Goal: Task Accomplishment & Management: Manage account settings

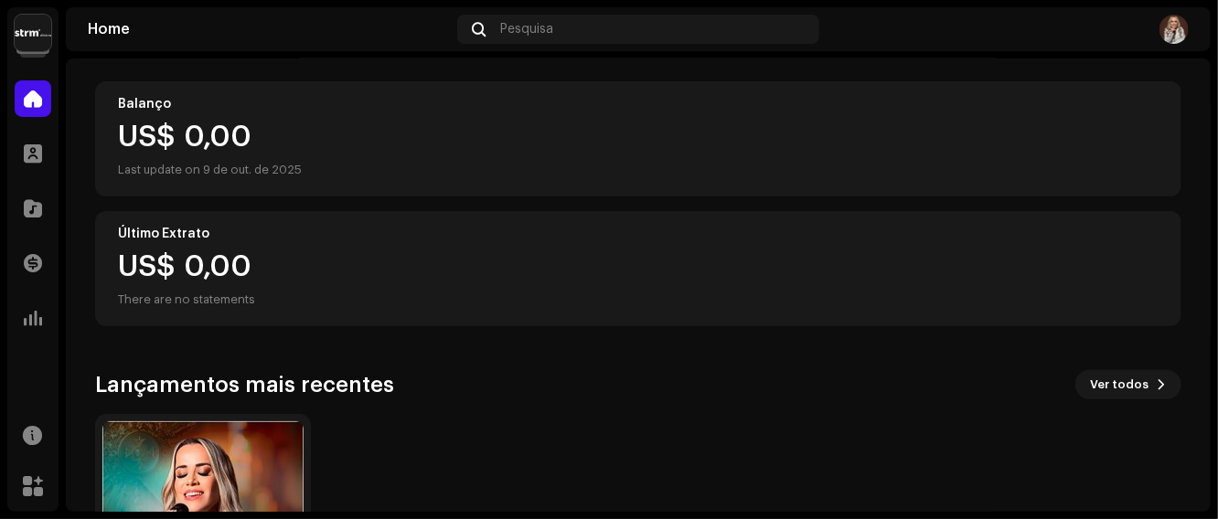
scroll to position [383, 0]
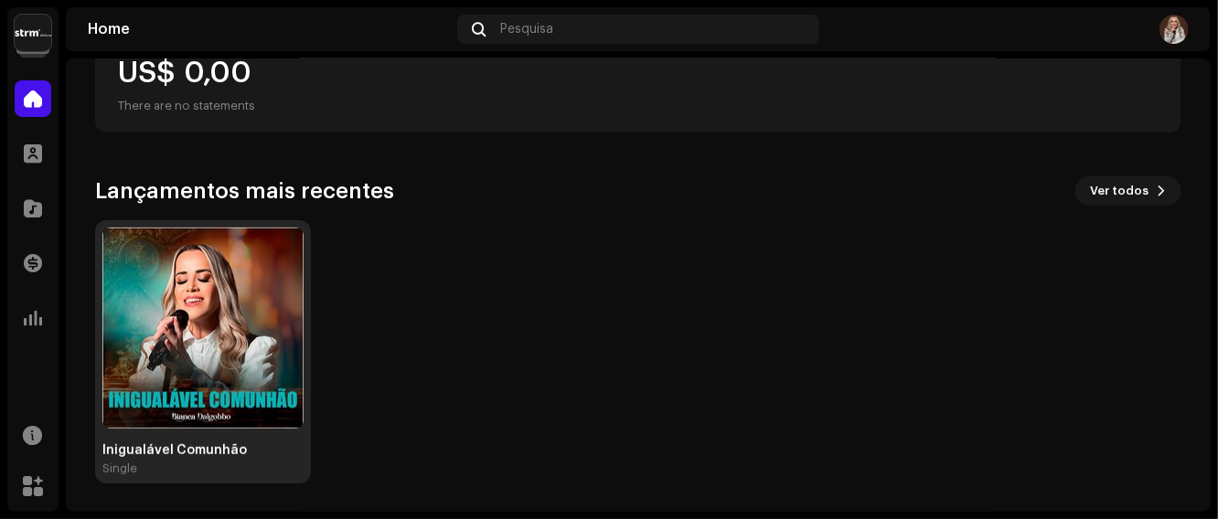
click at [248, 305] on img at bounding box center [202, 328] width 201 height 201
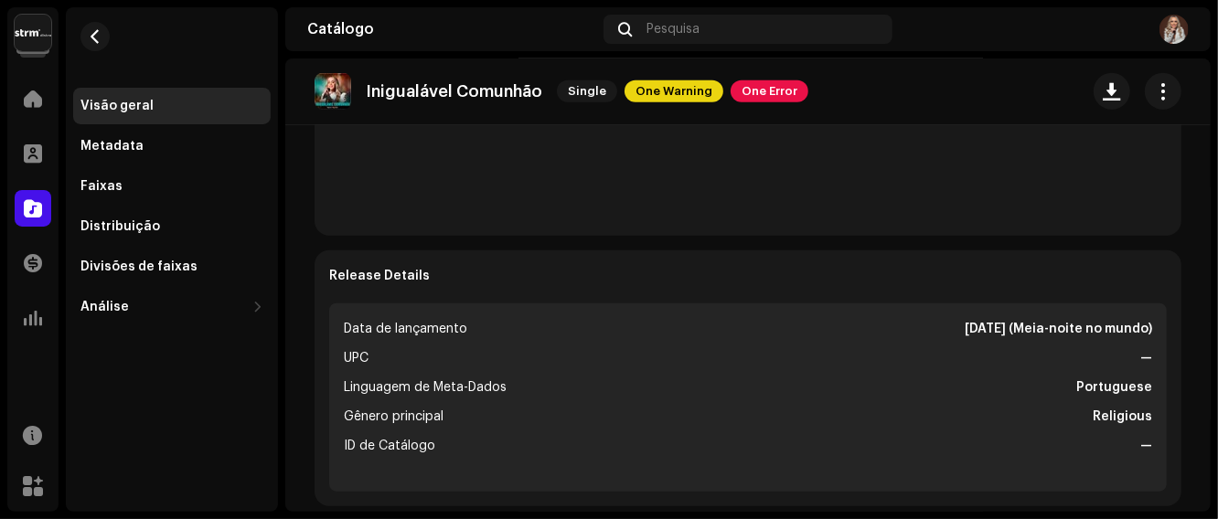
scroll to position [366, 0]
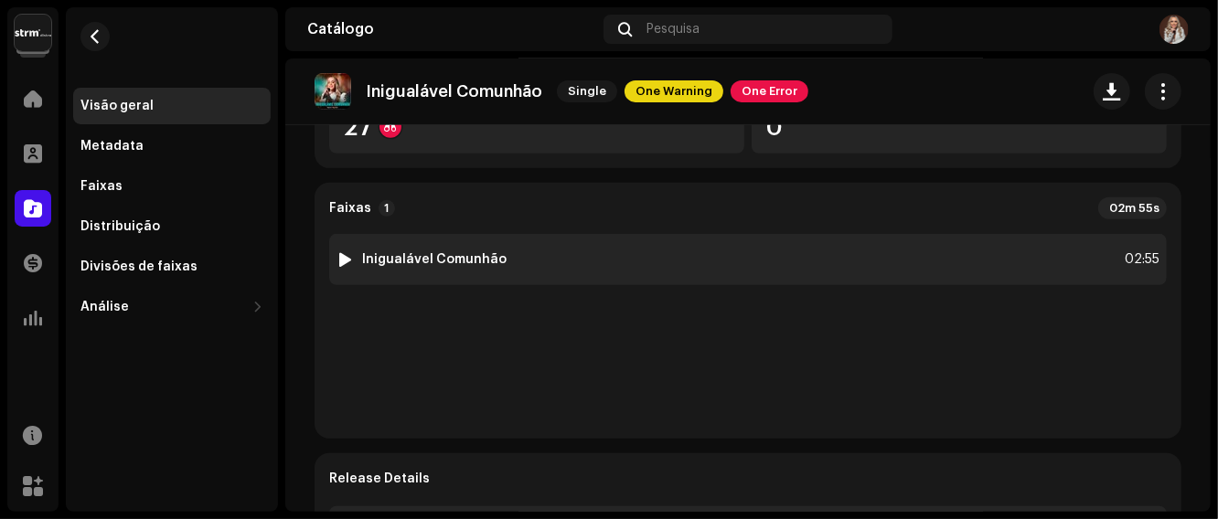
click at [414, 252] on strong "Inigualável Comunhão" at bounding box center [434, 259] width 145 height 15
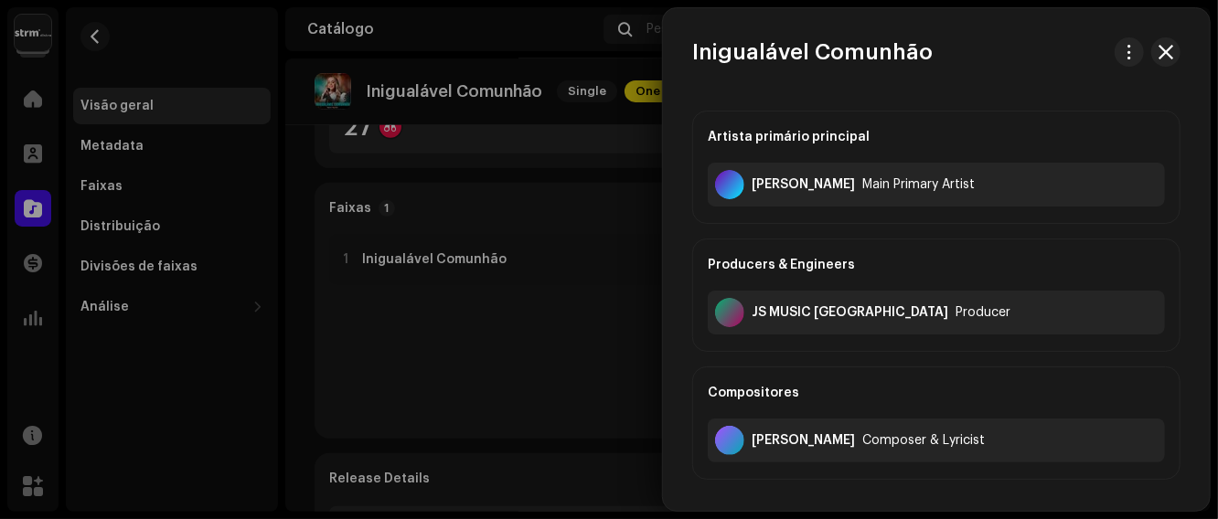
click at [414, 263] on div at bounding box center [609, 259] width 1218 height 519
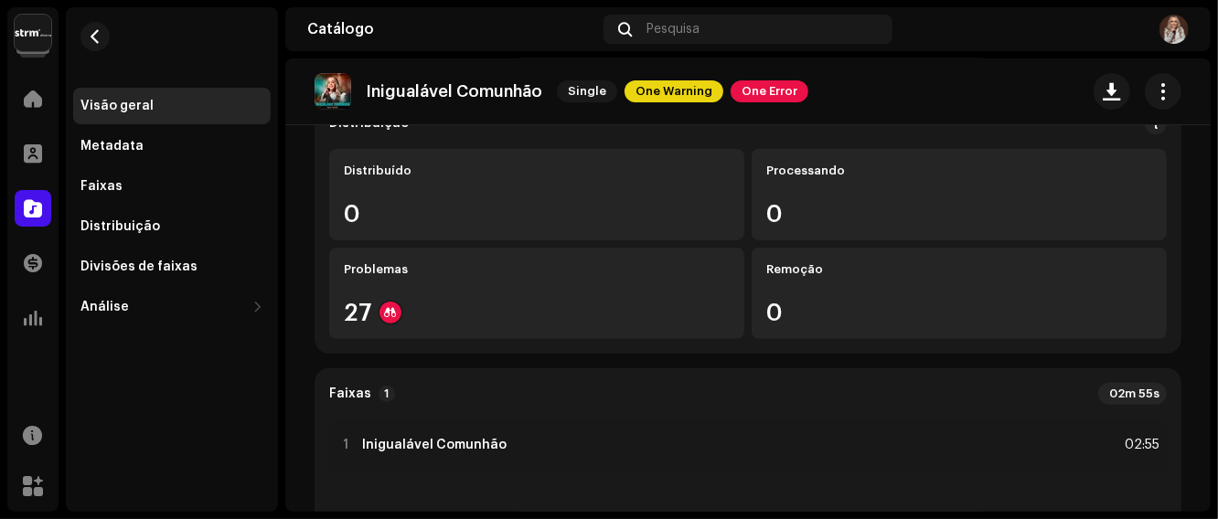
scroll to position [163, 0]
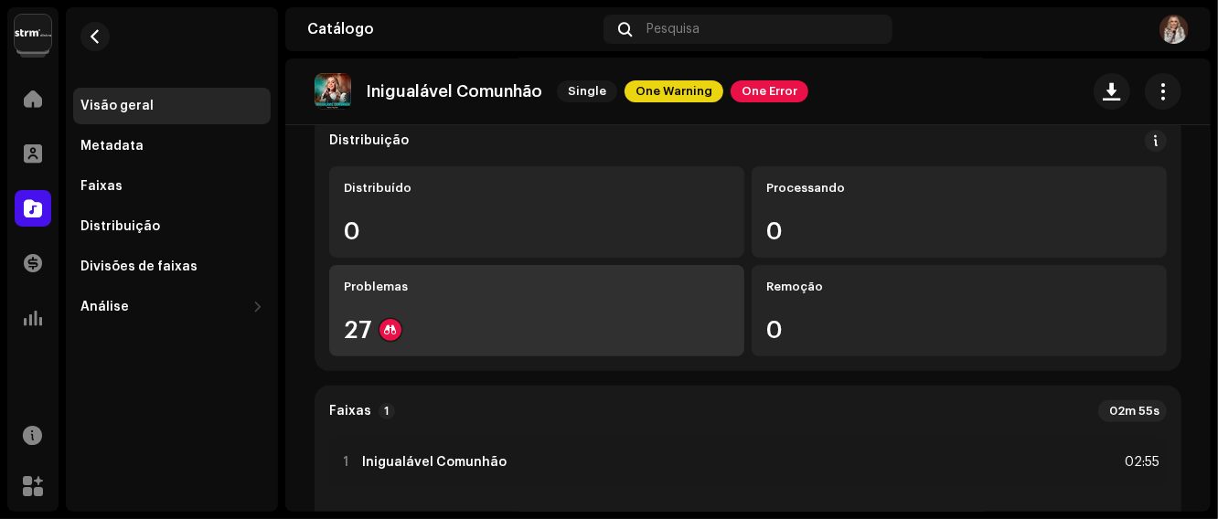
click at [391, 340] on re-a-icon-status-badge at bounding box center [391, 330] width 22 height 22
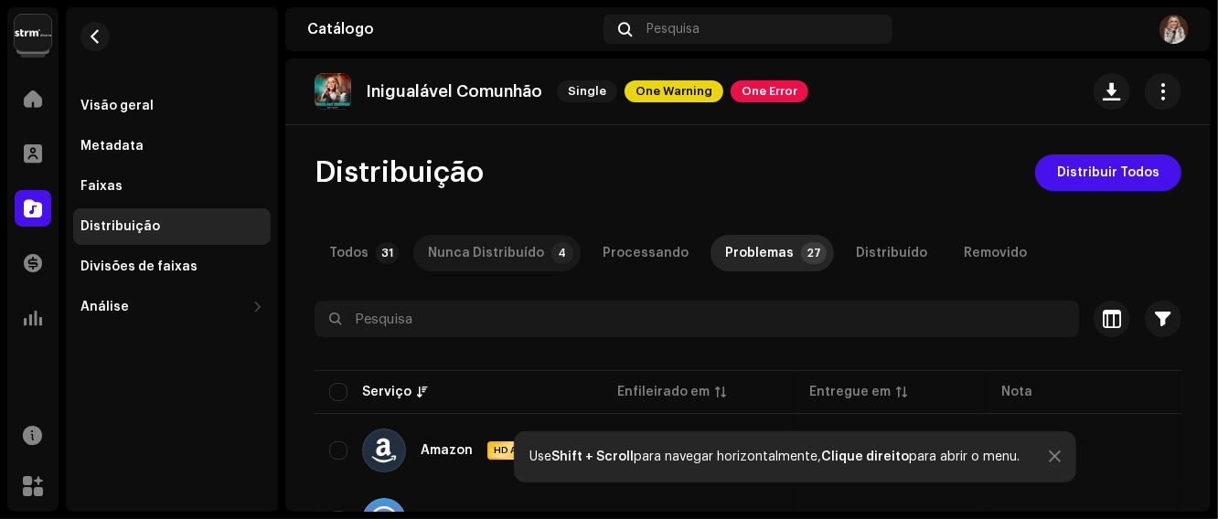
click at [504, 260] on div "Nunca Distribuído" at bounding box center [486, 253] width 116 height 37
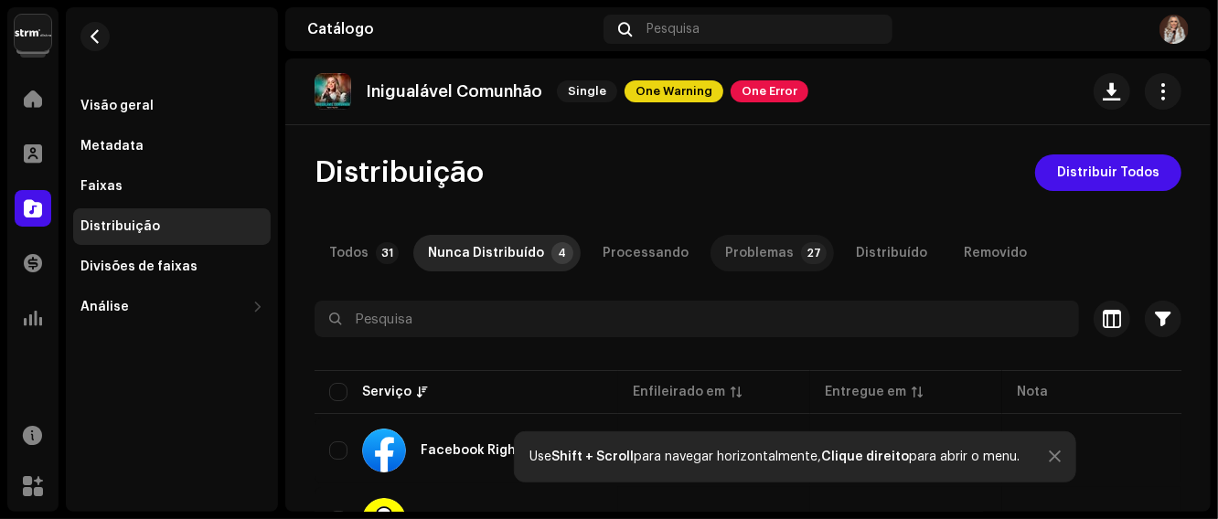
click at [801, 262] on p-badge "27" at bounding box center [814, 253] width 26 height 22
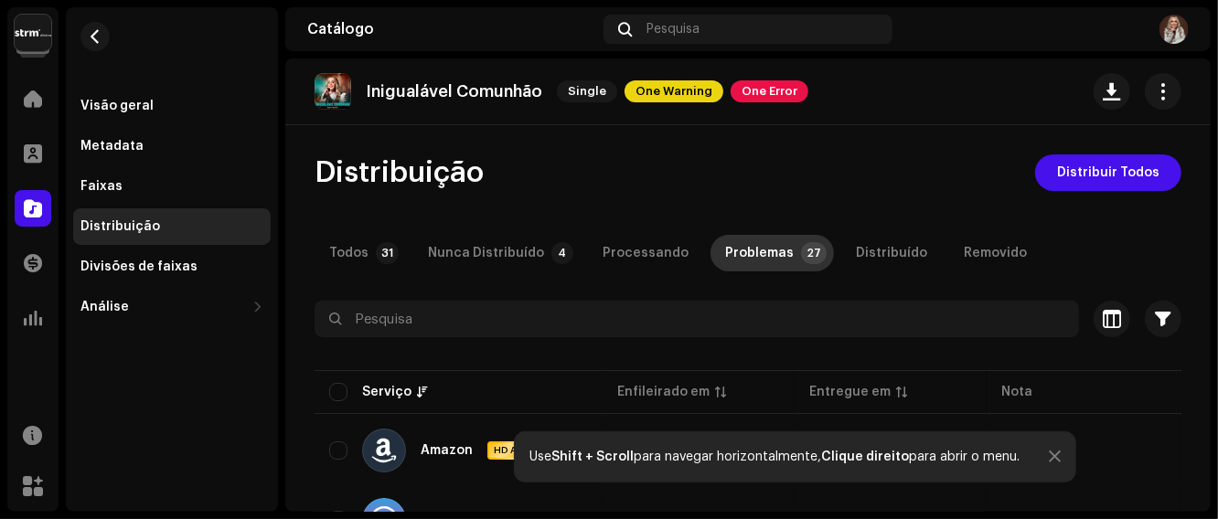
click at [778, 258] on p-tab "Problemas 27" at bounding box center [772, 253] width 123 height 37
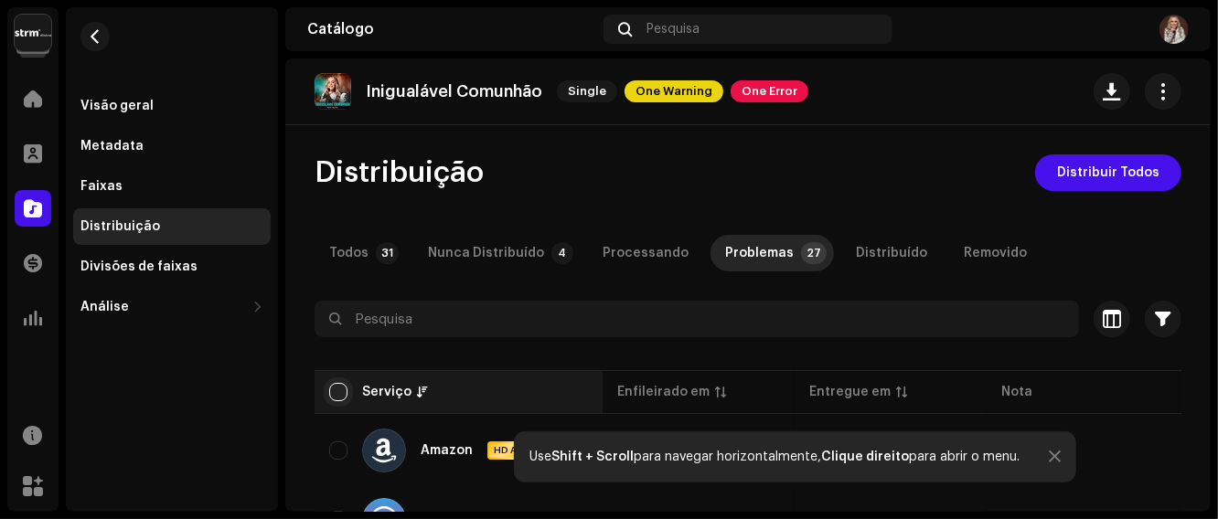
click at [339, 400] on input "checkbox" at bounding box center [338, 392] width 18 height 18
checkbox input "true"
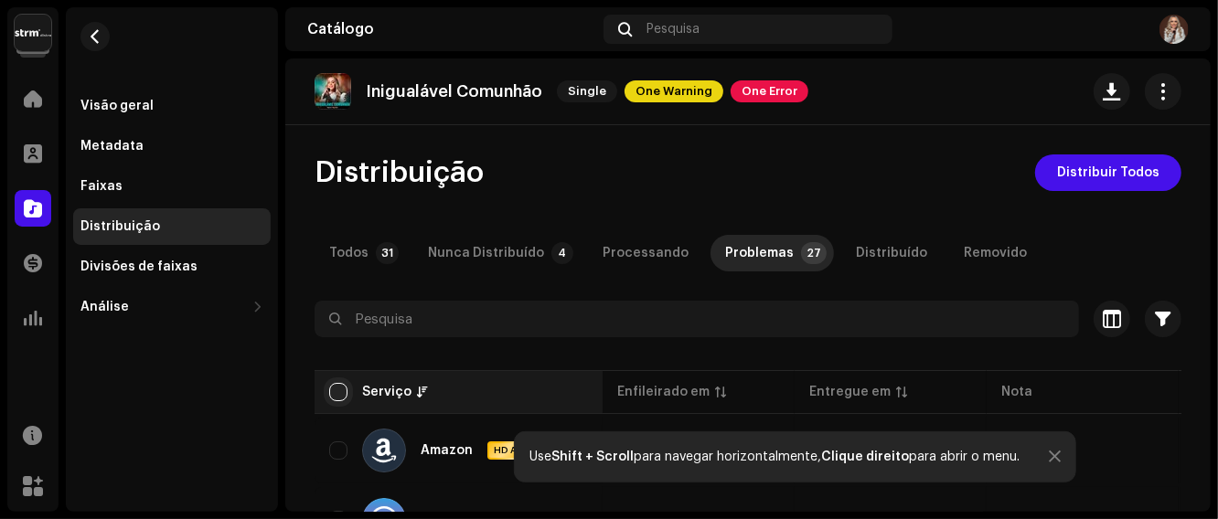
checkbox input "true"
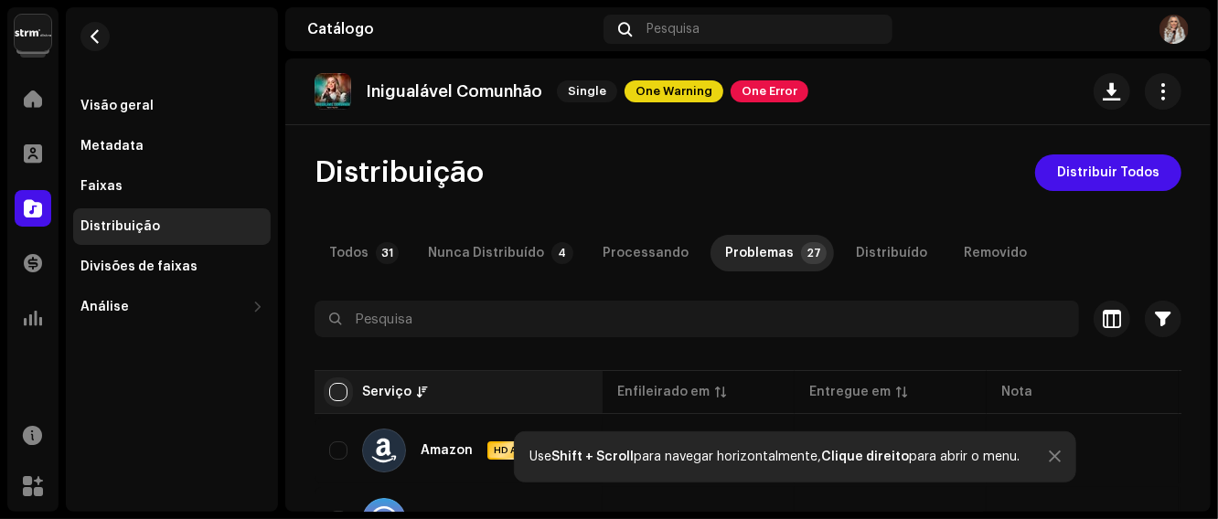
checkbox input "true"
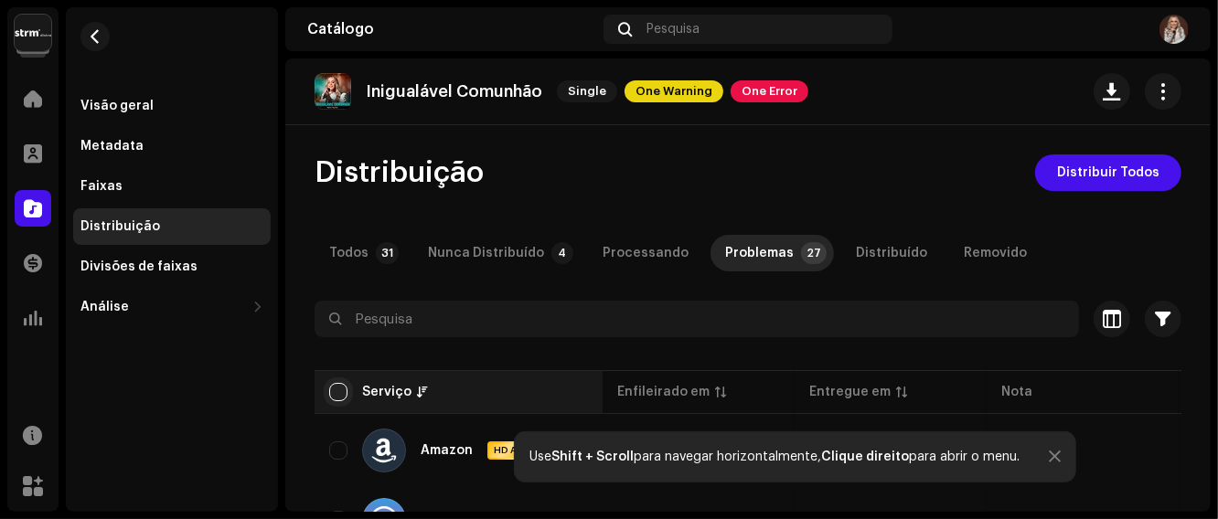
checkbox input "true"
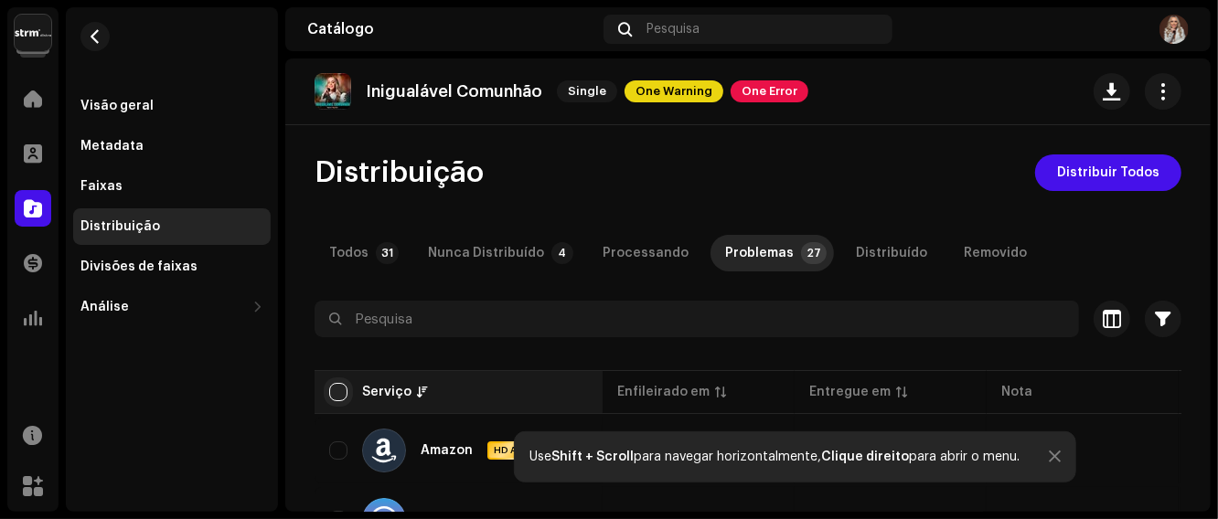
checkbox input "true"
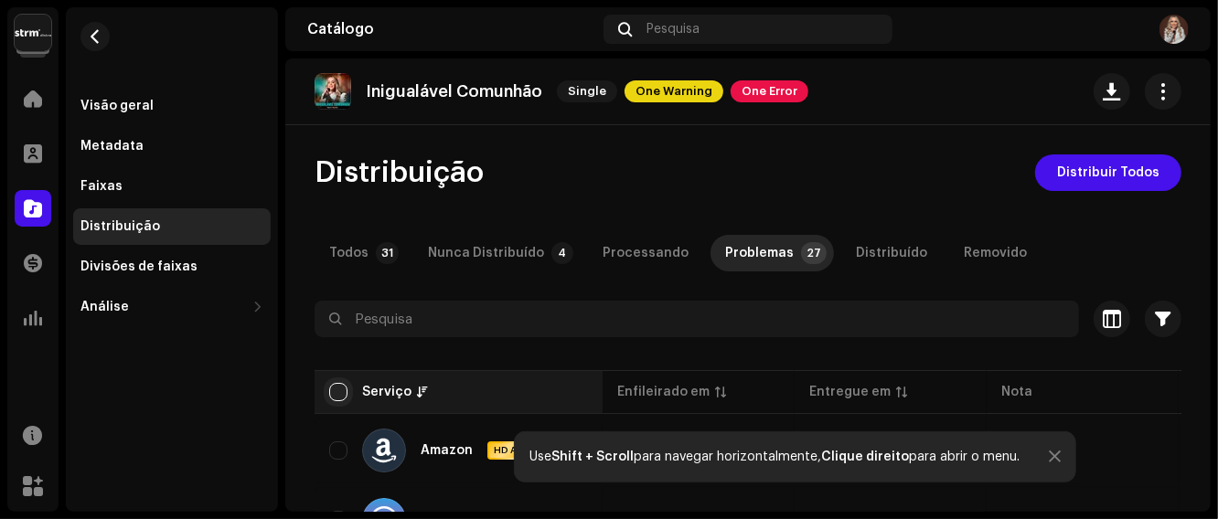
checkbox input "true"
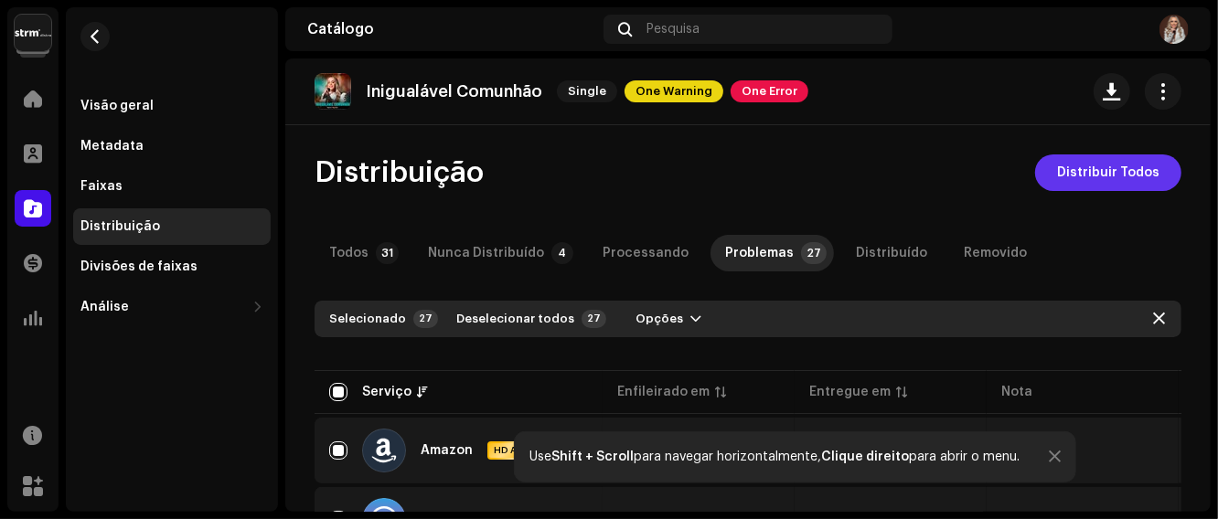
click at [1090, 177] on span "Distribuir Todos" at bounding box center [1108, 173] width 102 height 37
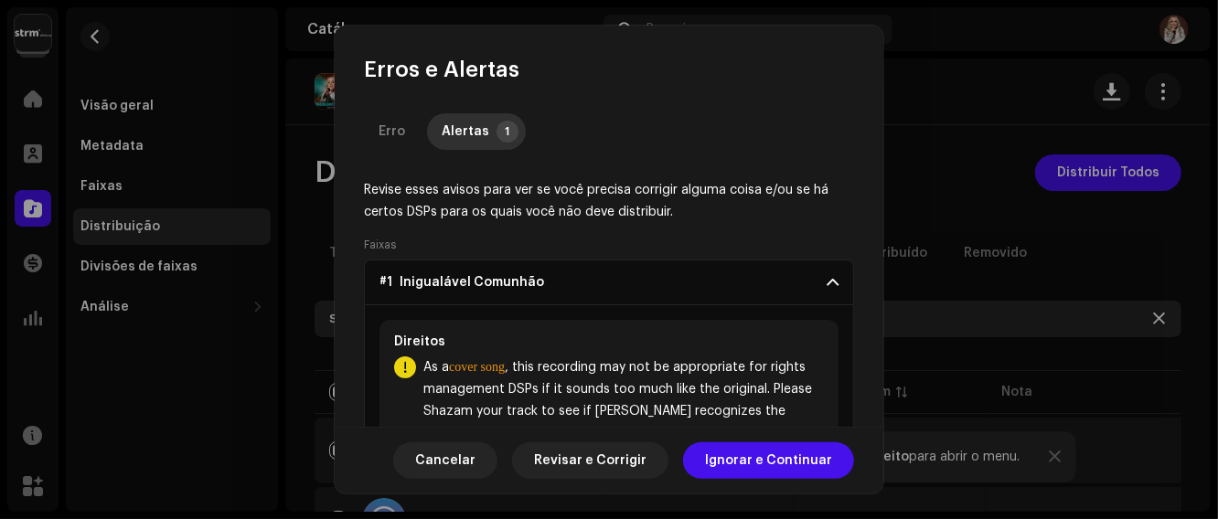
scroll to position [99, 0]
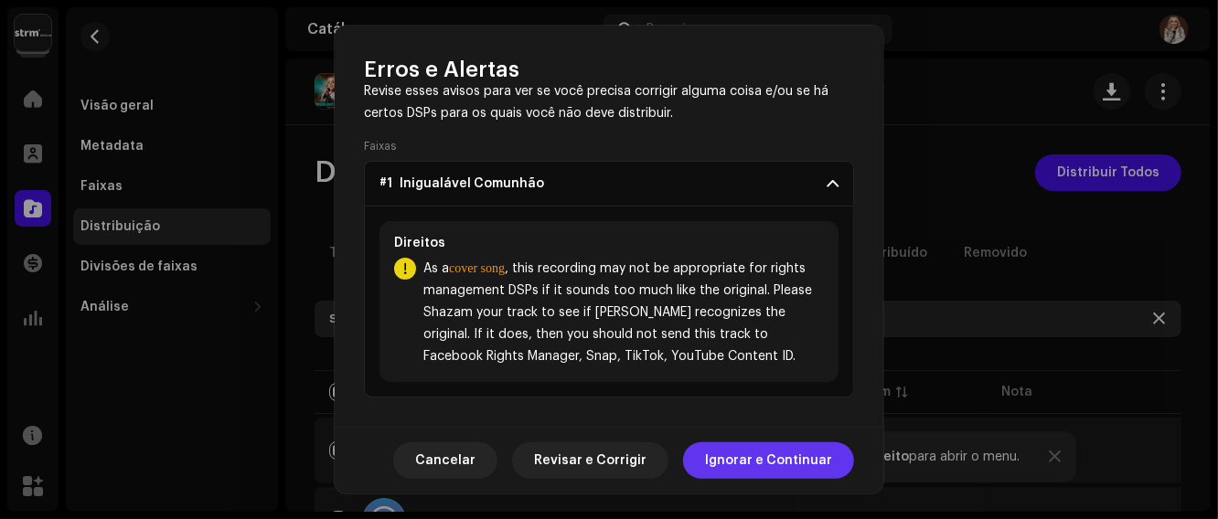
click at [787, 468] on span "Ignorar e Continuar" at bounding box center [768, 461] width 127 height 37
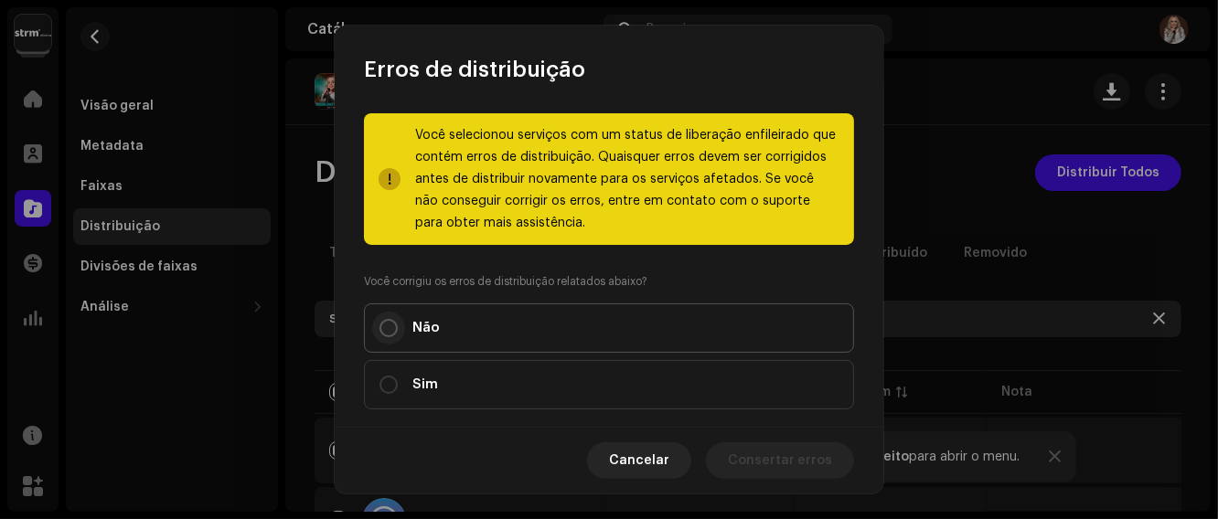
click at [391, 333] on input "Não" at bounding box center [389, 328] width 18 height 18
radio input "true"
click at [389, 383] on input "Sim" at bounding box center [389, 385] width 18 height 18
radio input "true"
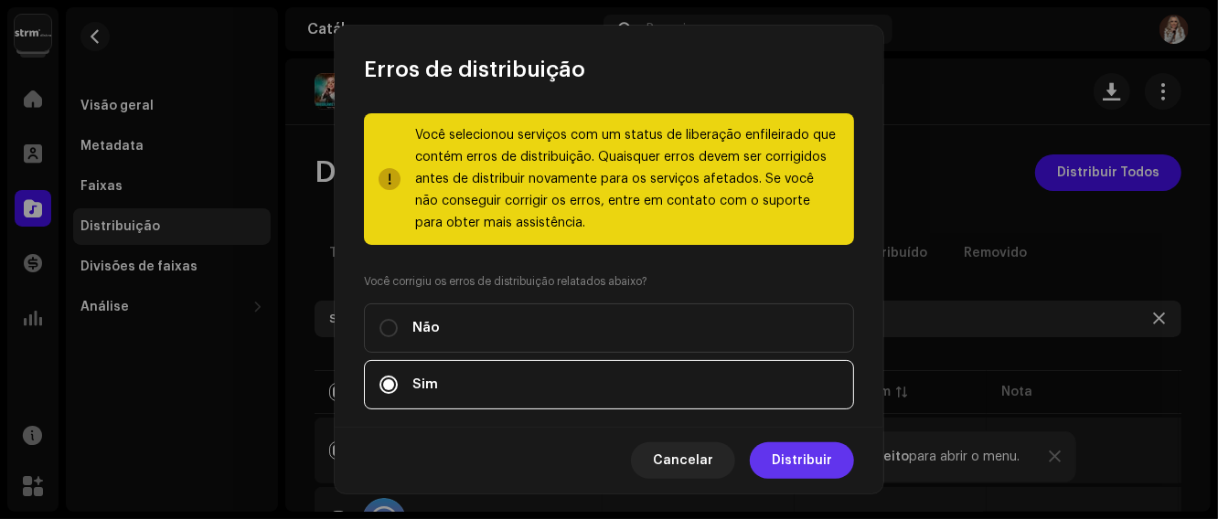
click at [813, 466] on span "Distribuir" at bounding box center [802, 461] width 60 height 37
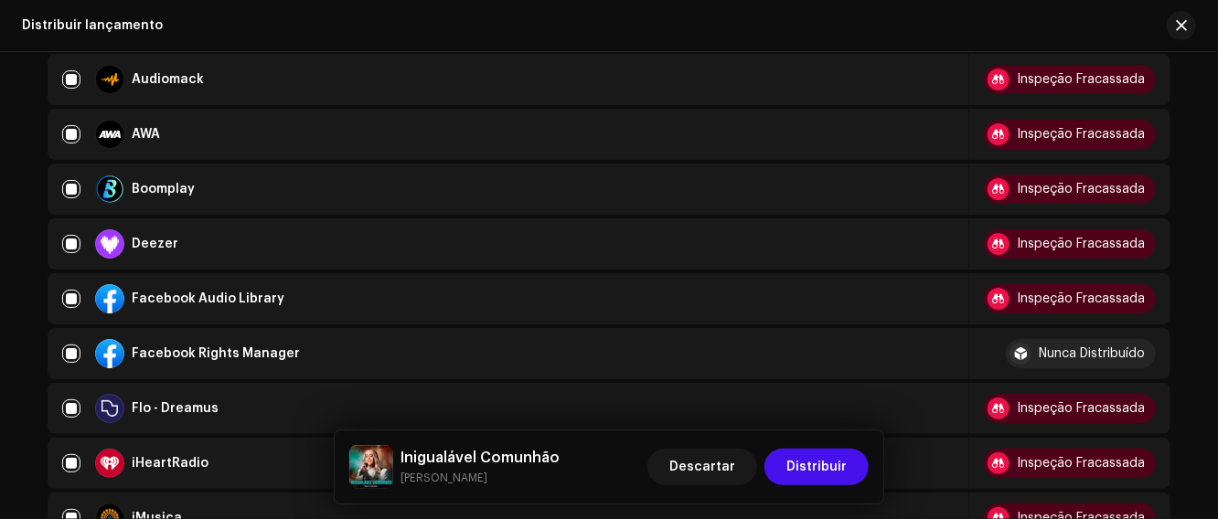
scroll to position [508, 0]
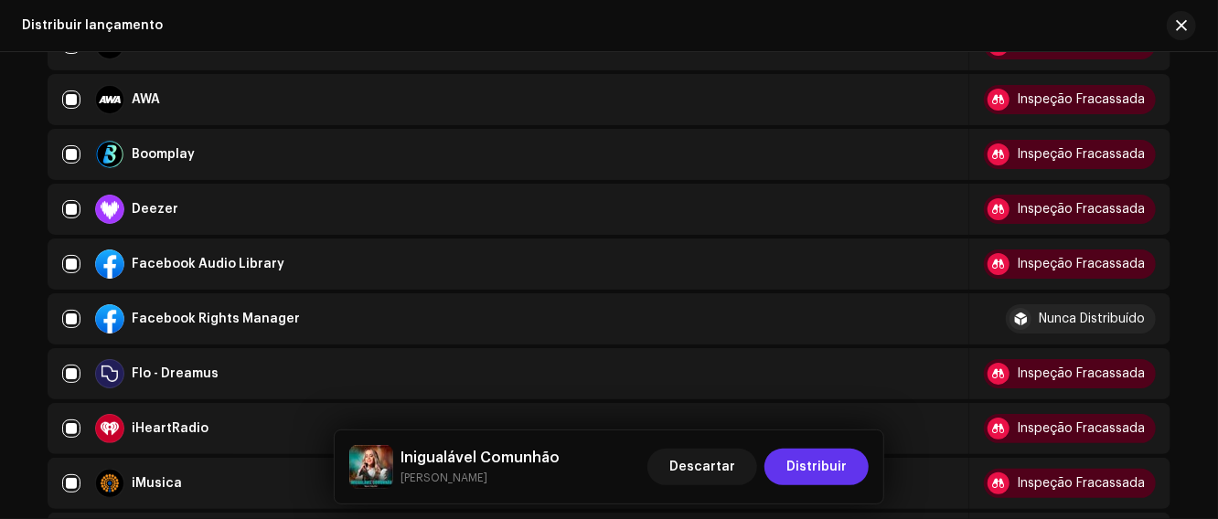
click at [833, 468] on span "Distribuir" at bounding box center [817, 467] width 60 height 37
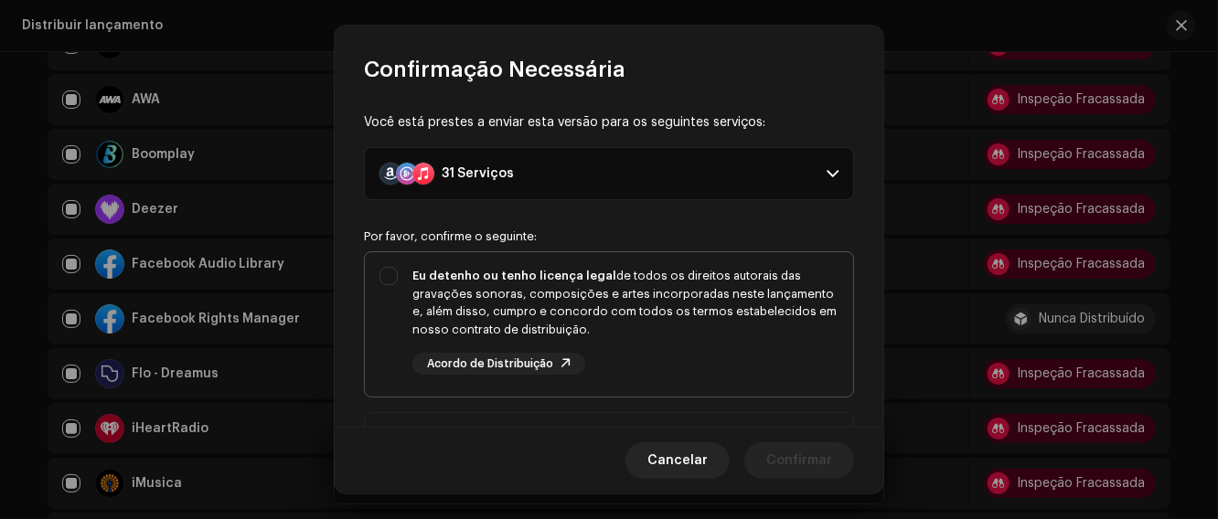
click at [384, 284] on div "Eu detenho ou tenho licença legal de todos os direitos autorais das gravações s…" at bounding box center [609, 320] width 488 height 137
checkbox input "true"
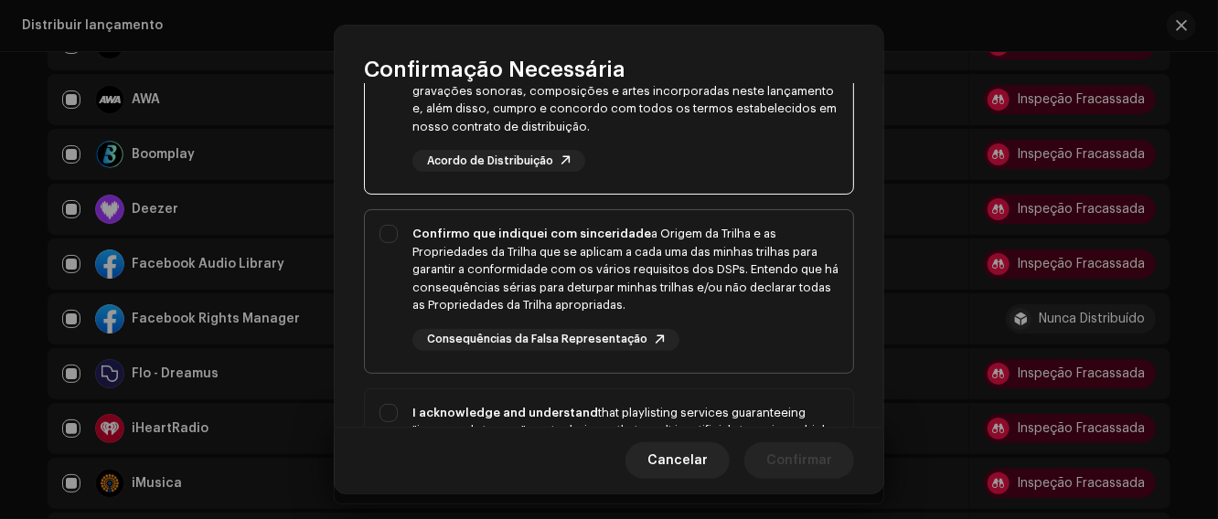
click at [392, 240] on div "Confirmo que indiquei com sinceridade a Origem da Trilha e as Propriedades da T…" at bounding box center [609, 287] width 488 height 155
checkbox input "true"
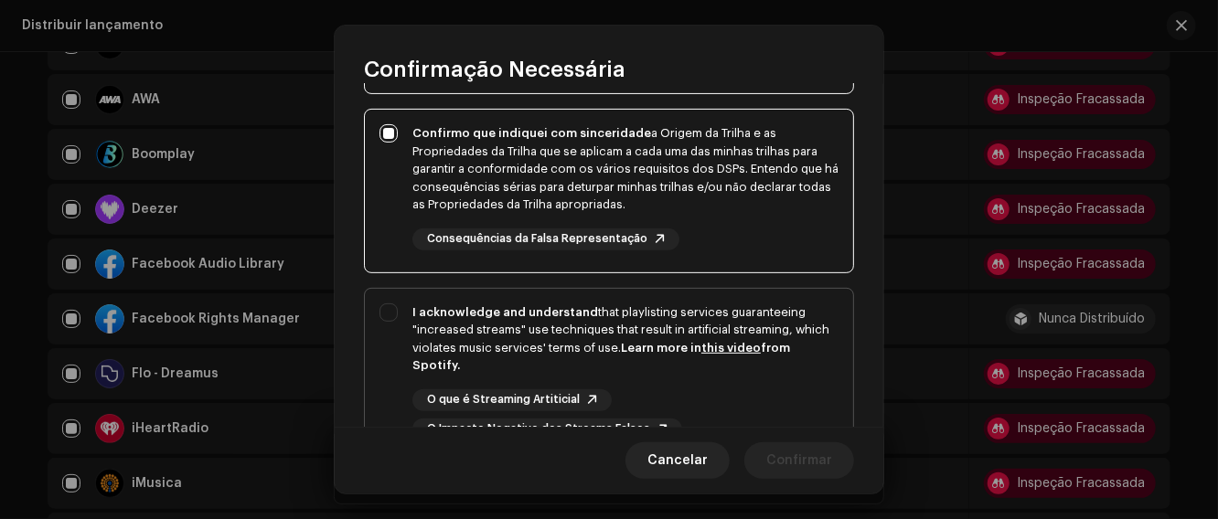
scroll to position [464, 0]
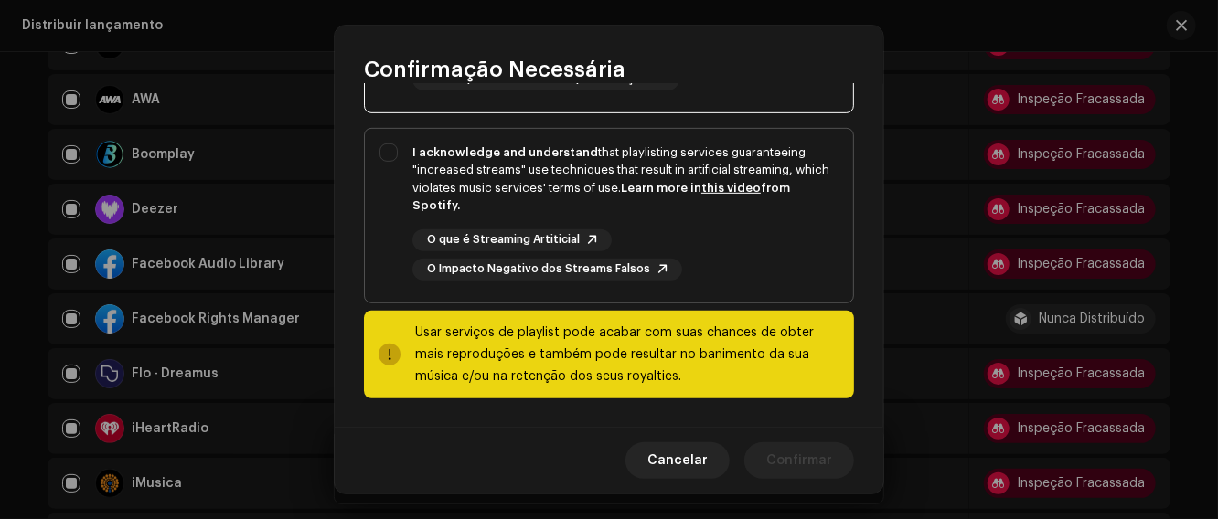
click at [385, 154] on div "I acknowledge and understand that playlisting services guaranteeing "increased …" at bounding box center [609, 212] width 488 height 166
checkbox input "true"
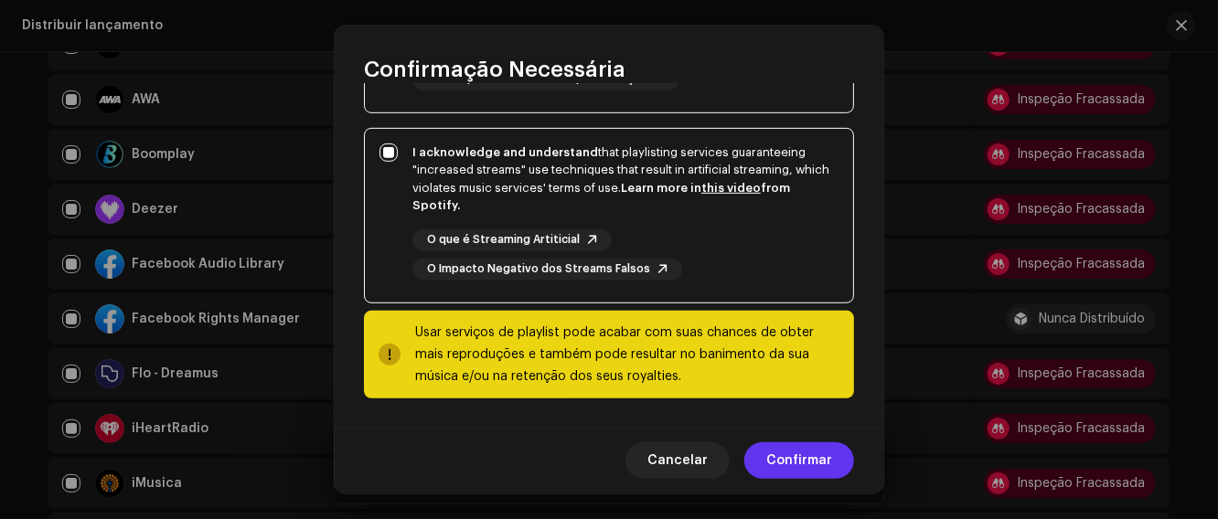
click at [792, 448] on span "Confirmar" at bounding box center [799, 461] width 66 height 37
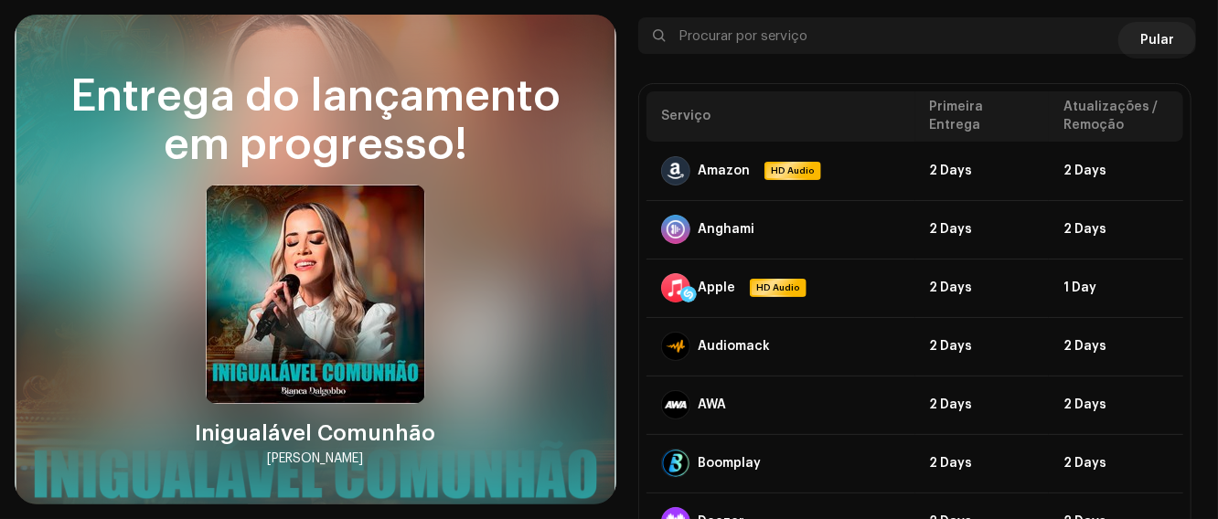
scroll to position [120, 0]
